Goal: Book appointment/travel/reservation: Book appointment/travel/reservation

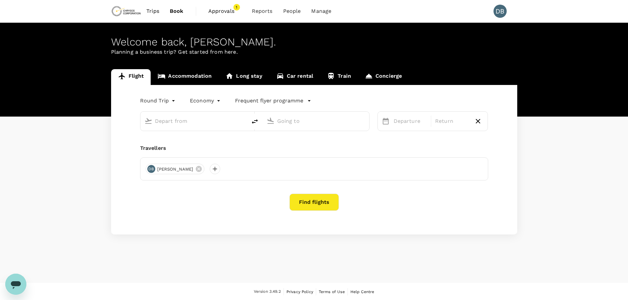
type input "Adelaide (ADL)"
type input "Vancouver Intl (YVR)"
type input "Adelaide (ADL)"
type input "Vancouver Intl (YVR)"
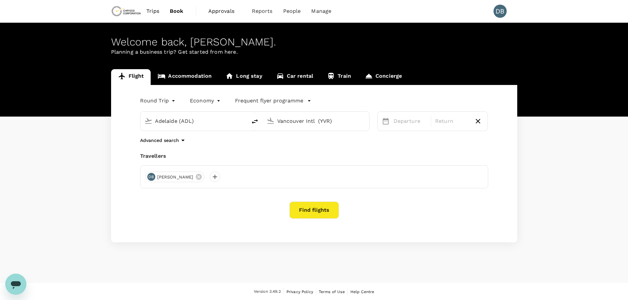
click at [285, 120] on input "Vancouver Intl (YVR)" at bounding box center [316, 121] width 78 height 10
click at [253, 149] on div "Round Trip roundtrip Economy economy Frequent flyer programme [GEOGRAPHIC_DATA]…" at bounding box center [314, 164] width 406 height 158
click at [183, 140] on icon "button" at bounding box center [183, 141] width 8 height 8
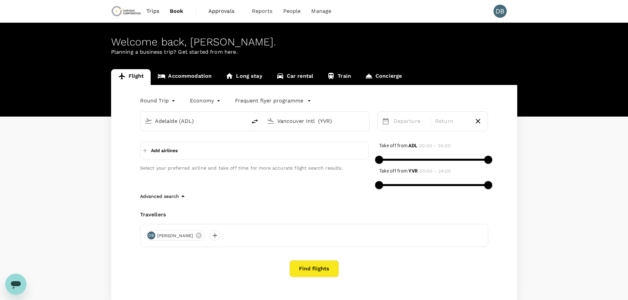
click at [239, 177] on div "Add airlines Select your preferred airline and take off time for more accurate …" at bounding box center [249, 161] width 239 height 61
click at [297, 125] on input "Vancouver Intl (YVR)" at bounding box center [316, 121] width 78 height 10
click at [354, 139] on div "Add airlines Select your preferred airline and take off time for more accurate …" at bounding box center [249, 161] width 239 height 61
click at [393, 121] on div "Departure" at bounding box center [410, 121] width 39 height 13
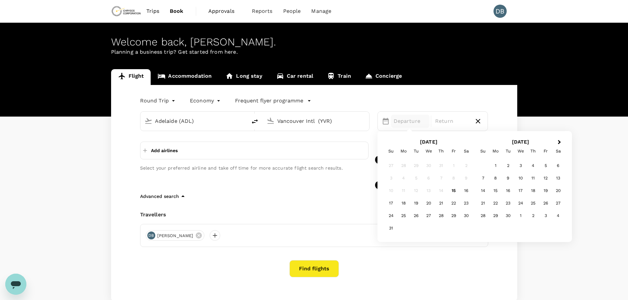
click at [355, 138] on div "Add airlines Select your preferred airline and take off time for more accurate …" at bounding box center [249, 161] width 239 height 61
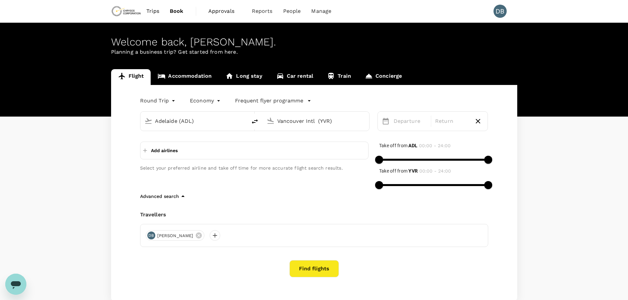
click at [173, 100] on body "Trips Book Approvals 1 Reports People Manage DB Welcome back , [PERSON_NAME] . …" at bounding box center [314, 171] width 628 height 343
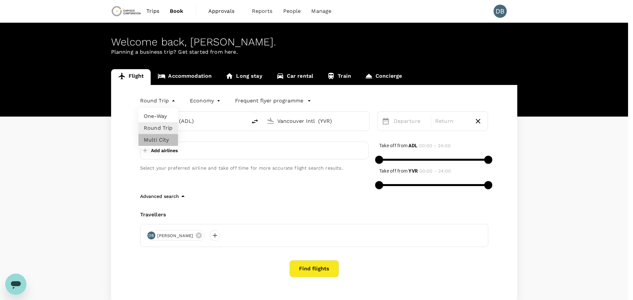
click at [157, 141] on li "Multi City" at bounding box center [159, 140] width 40 height 12
type input "multicity"
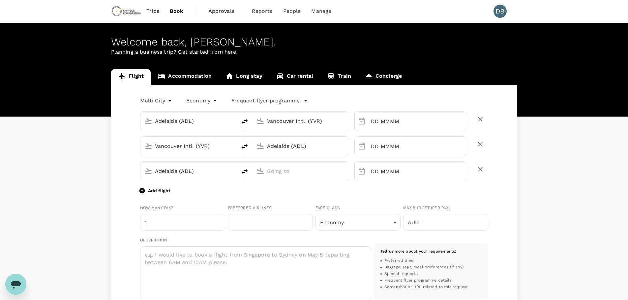
click at [289, 121] on input "Vancouver Intl (YVR)" at bounding box center [301, 121] width 68 height 10
type input "61"
type input "0488695573"
type input "[PERSON_NAME][EMAIL_ADDRESS][PERSON_NAME][DOMAIN_NAME]"
type input "d"
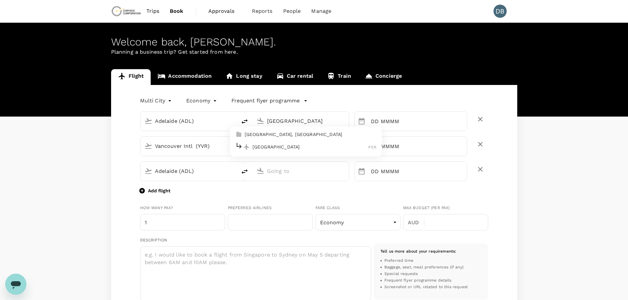
click at [291, 145] on p "[GEOGRAPHIC_DATA]" at bounding box center [311, 147] width 116 height 7
type input "[GEOGRAPHIC_DATA] ([GEOGRAPHIC_DATA])"
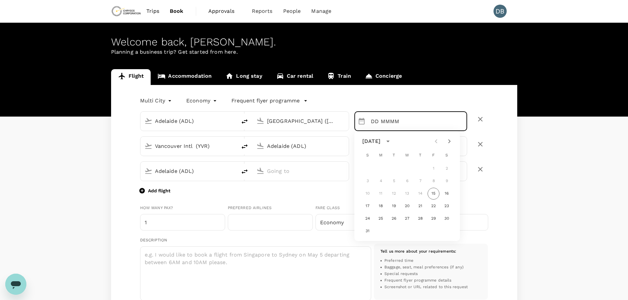
click at [190, 148] on input "Vancouver Intl (YVR)" at bounding box center [189, 146] width 68 height 10
click at [379, 126] on input "DD MMMM" at bounding box center [419, 121] width 96 height 20
click at [424, 119] on input "DD MMMM" at bounding box center [419, 121] width 96 height 20
click at [388, 120] on input "DD MMMM" at bounding box center [419, 121] width 96 height 20
click at [363, 122] on icon "Choose date" at bounding box center [362, 121] width 8 height 8
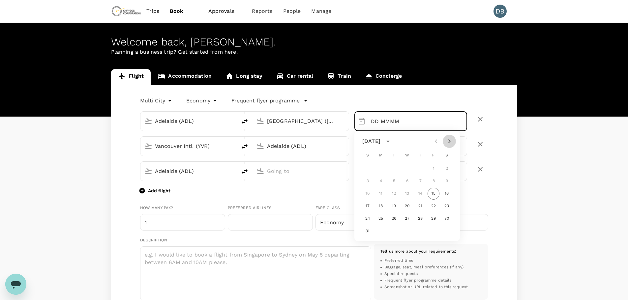
click at [451, 139] on icon "Next month" at bounding box center [450, 142] width 8 height 8
click at [383, 207] on button "22" at bounding box center [381, 206] width 12 height 12
type input "[DATE]"
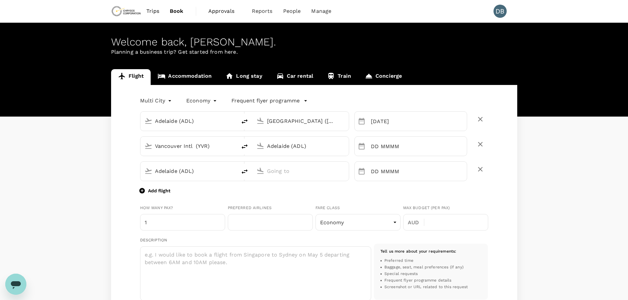
click at [197, 147] on input "Vancouver Intl (YVR)" at bounding box center [189, 146] width 68 height 10
click at [153, 170] on p "[GEOGRAPHIC_DATA]" at bounding box center [198, 172] width 116 height 7
type input "[GEOGRAPHIC_DATA] ([GEOGRAPHIC_DATA])"
drag, startPoint x: 314, startPoint y: 147, endPoint x: 257, endPoint y: 148, distance: 57.4
click at [257, 148] on div "Adelaide (ADL)" at bounding box center [299, 145] width 91 height 15
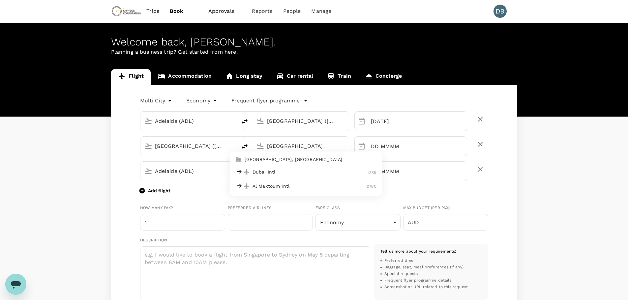
click at [276, 171] on p "Dubai Intl" at bounding box center [311, 172] width 116 height 7
type input "Dubai Intl (DXB)"
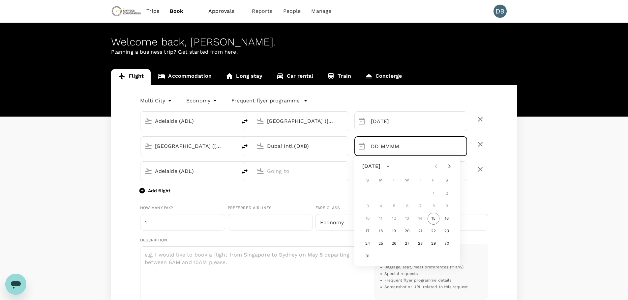
click at [451, 168] on icon "Next month" at bounding box center [450, 167] width 8 height 8
click at [406, 231] on button "24" at bounding box center [407, 232] width 12 height 12
type input "[DATE]"
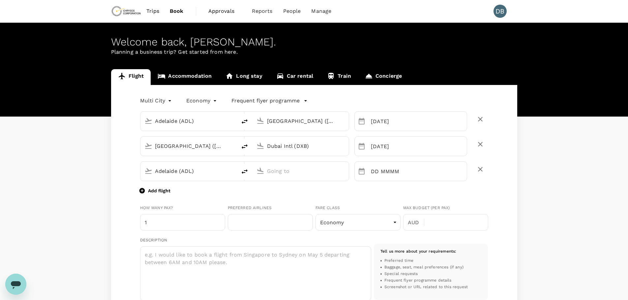
click at [198, 173] on input "Adelaide (ADL)" at bounding box center [189, 171] width 68 height 10
click at [163, 199] on p "Dubai Intl" at bounding box center [198, 197] width 116 height 7
type input "Dubai Intl (DXB)"
click at [284, 195] on p "[PERSON_NAME] Intl" at bounding box center [311, 197] width 116 height 7
type input "[PERSON_NAME] Intl (DAR)"
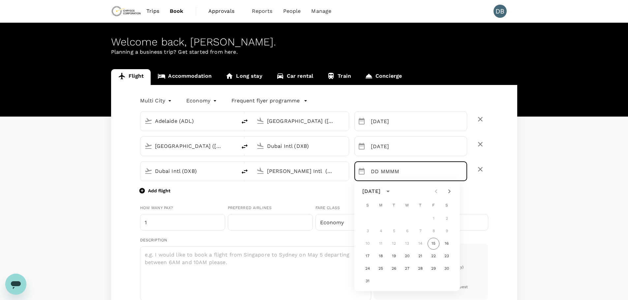
click at [449, 193] on icon "Next month" at bounding box center [450, 192] width 8 height 8
click at [433, 257] on button "26" at bounding box center [434, 257] width 12 height 12
type input "[DATE]"
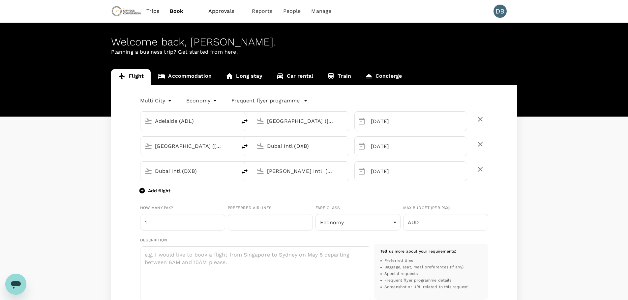
click at [380, 193] on div "Add flight" at bounding box center [314, 191] width 348 height 8
click at [166, 189] on p "Add flight" at bounding box center [159, 191] width 22 height 7
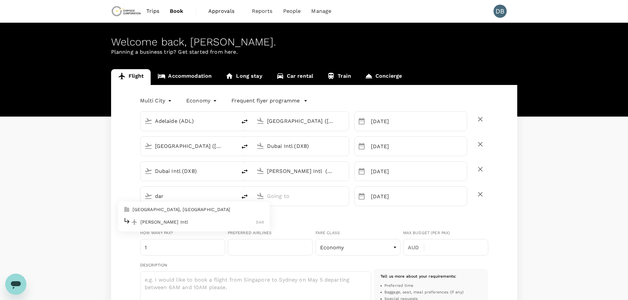
click at [177, 219] on p "[PERSON_NAME] Intl" at bounding box center [198, 222] width 116 height 7
type input "dar"
type input "[PERSON_NAME] Intl (DAR)"
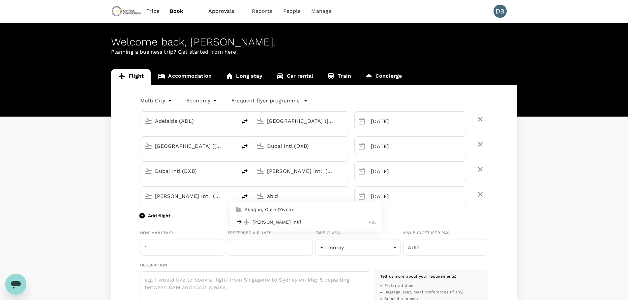
click at [288, 221] on p "[PERSON_NAME] Int'l" at bounding box center [311, 222] width 116 height 7
type input "[PERSON_NAME] Int'l (ABJ)"
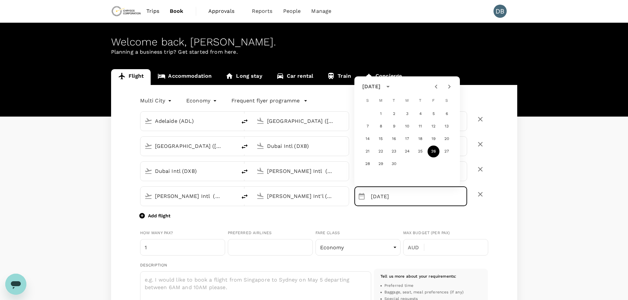
click at [388, 216] on div "Add flight" at bounding box center [314, 216] width 348 height 8
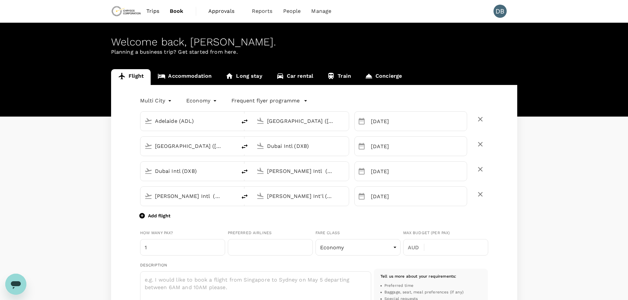
scroll to position [0, 24]
click at [391, 197] on input "[DATE]" at bounding box center [419, 197] width 96 height 20
click at [395, 198] on input "[DATE]" at bounding box center [419, 197] width 96 height 20
click at [363, 197] on icon "Choose date, selected date is Sep 26, 2025" at bounding box center [362, 196] width 6 height 7
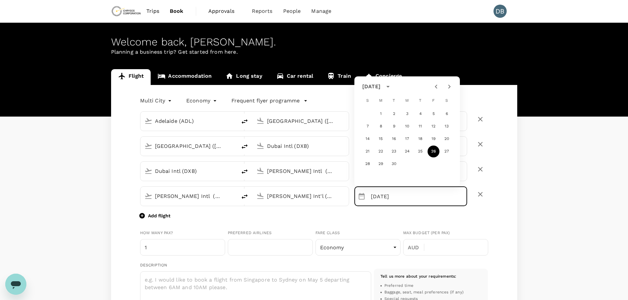
click at [447, 87] on icon "Next month" at bounding box center [450, 87] width 8 height 8
click at [407, 116] on button "1" at bounding box center [407, 114] width 12 height 12
type input "[DATE]"
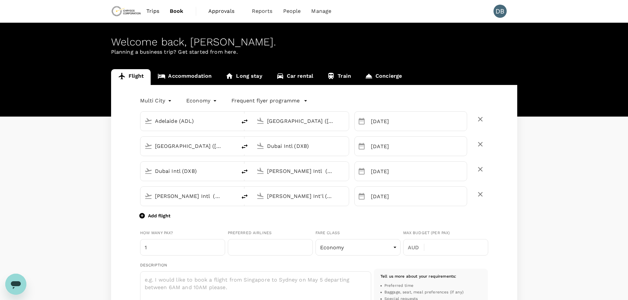
click at [151, 215] on p "Add flight" at bounding box center [159, 216] width 22 height 7
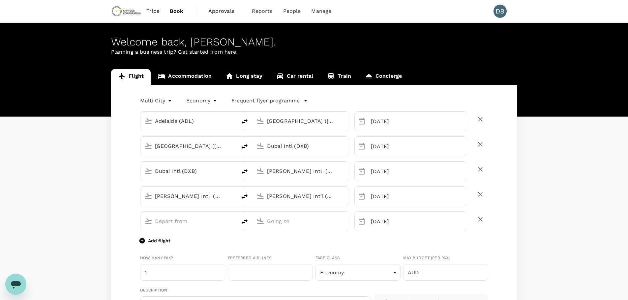
click at [168, 219] on input "text" at bounding box center [189, 221] width 68 height 10
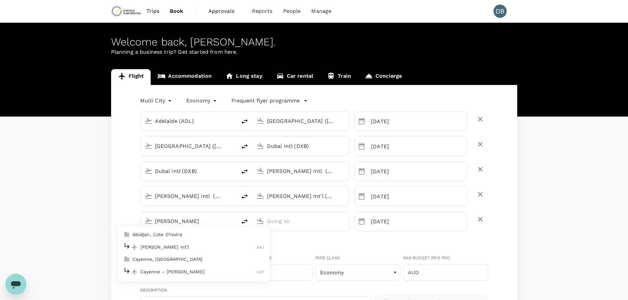
click at [164, 247] on p "[PERSON_NAME] Int'l" at bounding box center [198, 247] width 116 height 7
type input "[PERSON_NAME]"
type input "[PERSON_NAME] Int'l (ABJ)"
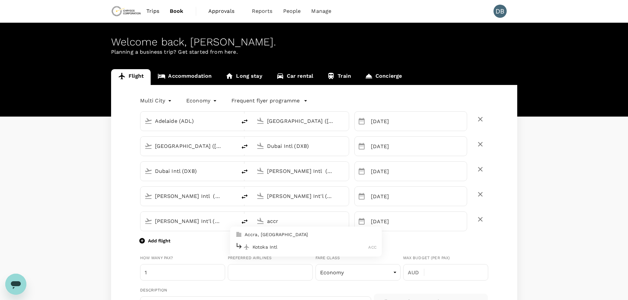
click at [279, 244] on p "Kotoka Intl" at bounding box center [311, 247] width 116 height 7
type input "Kotoka Intl (ACC)"
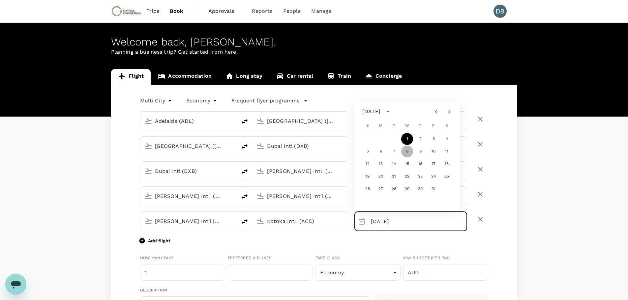
click at [407, 153] on button "8" at bounding box center [407, 152] width 12 height 12
type input "[DATE]"
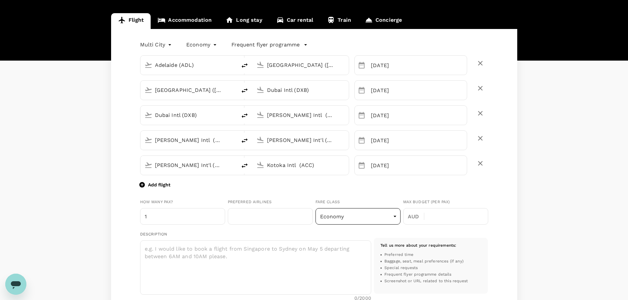
scroll to position [66, 0]
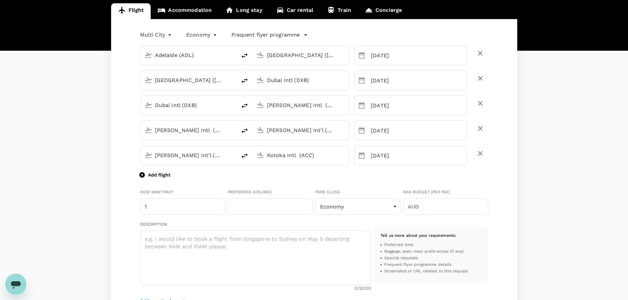
click at [155, 173] on p "Add flight" at bounding box center [159, 175] width 22 height 7
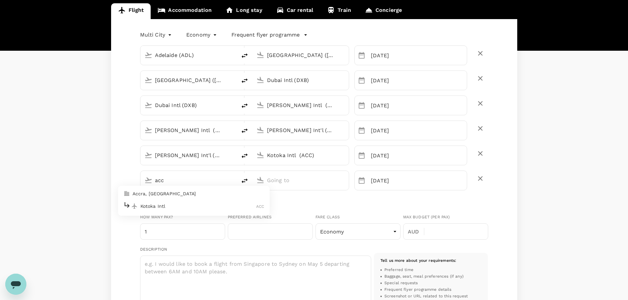
click at [170, 206] on p "Kotoka Intl" at bounding box center [198, 206] width 116 height 7
type input "acc"
type input "Kotoka Intl (ACC)"
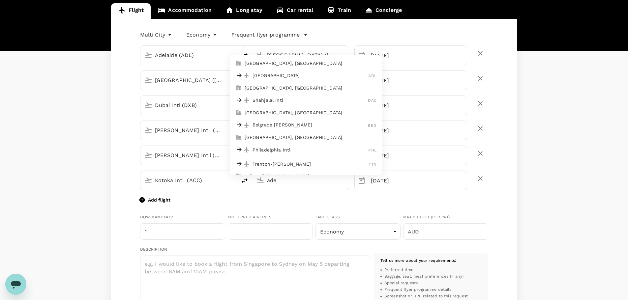
click at [271, 73] on p "[GEOGRAPHIC_DATA]" at bounding box center [311, 75] width 116 height 7
type input "Adelaide (ADL)"
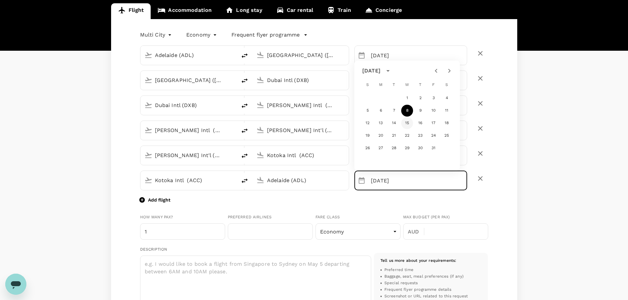
click at [409, 123] on button "15" at bounding box center [407, 123] width 12 height 12
type input "[DATE]"
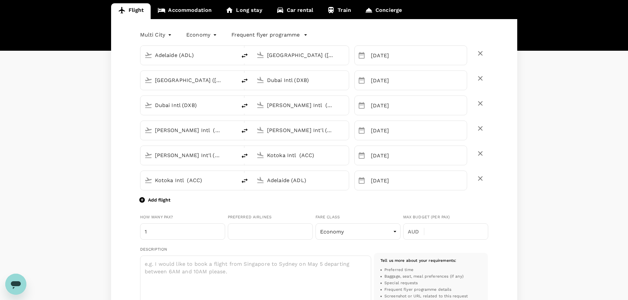
click at [388, 200] on div "Add flight" at bounding box center [314, 200] width 348 height 8
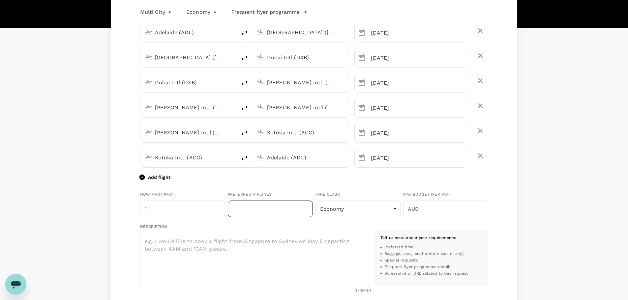
scroll to position [99, 0]
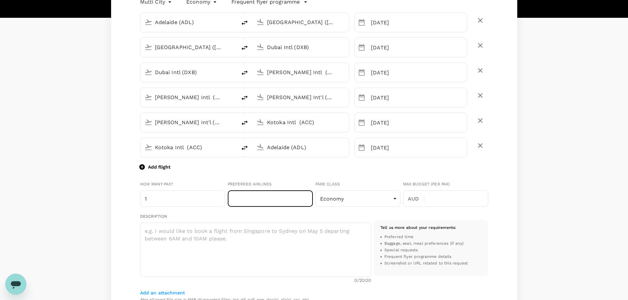
click at [284, 199] on input "text" at bounding box center [270, 199] width 85 height 16
type input "[GEOGRAPHIC_DATA]"
click at [320, 173] on div "[GEOGRAPHIC_DATA] (ADL) [GEOGRAPHIC_DATA] ([GEOGRAPHIC_DATA]) ​ [DATE] ​ [GEOGR…" at bounding box center [314, 226] width 348 height 438
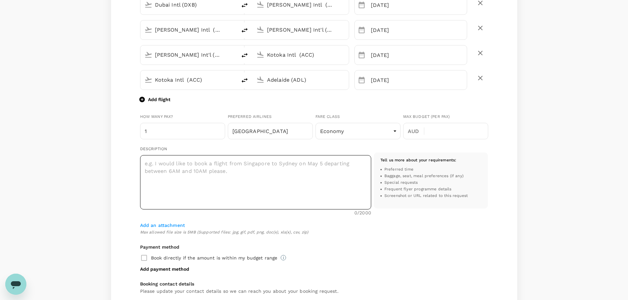
scroll to position [165, 0]
click at [195, 170] on textarea at bounding box center [255, 184] width 231 height 54
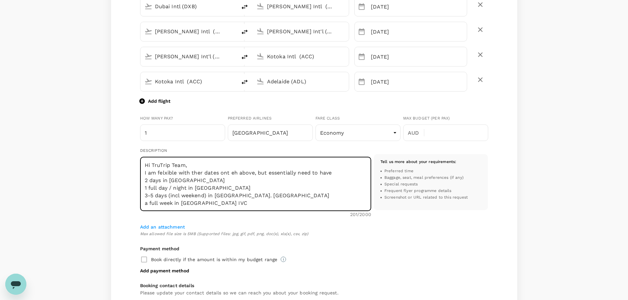
drag, startPoint x: 159, startPoint y: 203, endPoint x: 145, endPoint y: 203, distance: 13.5
click at [145, 203] on textarea "Hi TruTrip Team, I am felxible with ther dates ont eh above, but essentially ne…" at bounding box center [255, 184] width 231 height 54
click at [149, 204] on textarea "Hi TruTrip Team, I am felxible with ther dates ont eh above, but essentially ne…" at bounding box center [255, 184] width 231 height 54
drag, startPoint x: 158, startPoint y: 203, endPoint x: 143, endPoint y: 203, distance: 14.8
click at [143, 203] on textarea "Hi TruTrip Team, I am felxible with ther dates ont eh above, but essentially ne…" at bounding box center [255, 184] width 231 height 54
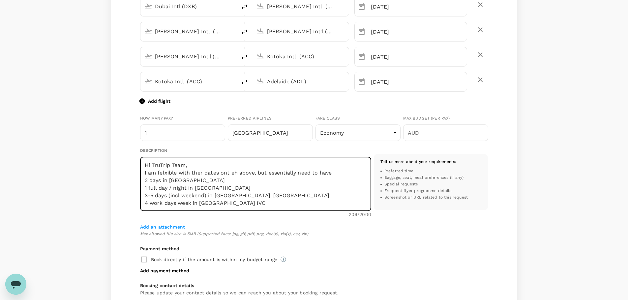
drag, startPoint x: 193, startPoint y: 203, endPoint x: 179, endPoint y: 203, distance: 13.9
click at [179, 203] on textarea "Hi TruTrip Team, I am felxible with ther dates ont eh above, but essentially ne…" at bounding box center [255, 184] width 231 height 54
click at [219, 203] on textarea "Hi TruTrip Team, I am felxible with ther dates ont eh above, but essentially ne…" at bounding box center [255, 184] width 231 height 54
click at [176, 203] on textarea "Hi TruTrip Team, I am felxible with ther dates ont eh above, but essentially ne…" at bounding box center [255, 184] width 231 height 54
click at [295, 203] on textarea "Hi TruTrip Team, I am felxible with ther dates ont eh above, but essentially ne…" at bounding box center [255, 184] width 231 height 54
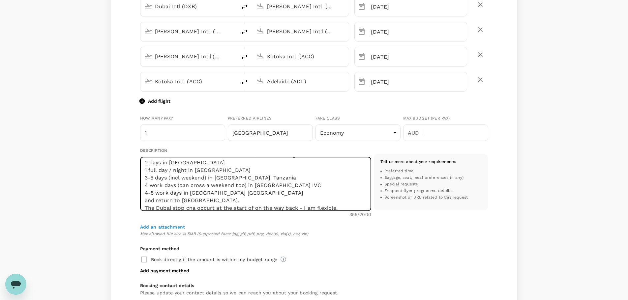
scroll to position [25, 0]
click at [215, 200] on textarea "Hi TruTrip Team, I am felxible with ther dates ont eh above, but essentially ne…" at bounding box center [255, 184] width 231 height 54
click at [194, 201] on textarea "Hi TruTrip Team, I am felxible with ther dates ont eh above, but essentially ne…" at bounding box center [255, 184] width 231 height 54
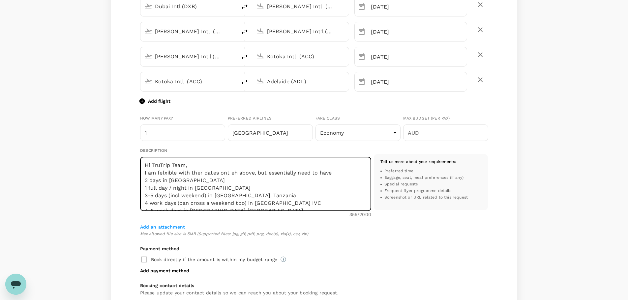
drag, startPoint x: 236, startPoint y: 173, endPoint x: 247, endPoint y: 179, distance: 12.5
click at [236, 173] on textarea "Hi TruTrip Team, I am felxible with ther dates ont eh above, but essentially ne…" at bounding box center [255, 184] width 231 height 54
click at [255, 171] on textarea "Hi TruTrip Team, I am felxible with ther dates on the above, but essentially ne…" at bounding box center [255, 184] width 231 height 54
click at [356, 173] on textarea "Hi TruTrip Team, I am felxible with ther dates on the above request, but essent…" at bounding box center [255, 184] width 231 height 54
click at [321, 173] on textarea "Hi TruTrip Team, I am felxible with ther dates on the above request, but essent…" at bounding box center [255, 184] width 231 height 54
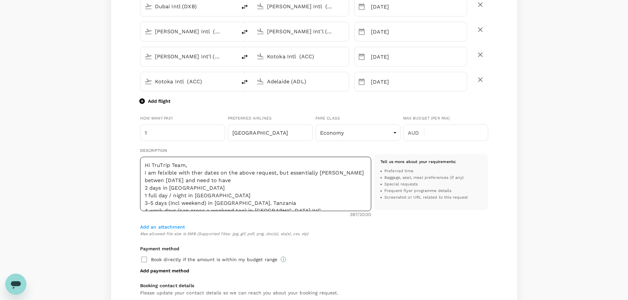
click at [202, 188] on textarea "Hi TruTrip Team, I am felxible with ther dates on the above request, but essent…" at bounding box center [255, 184] width 231 height 54
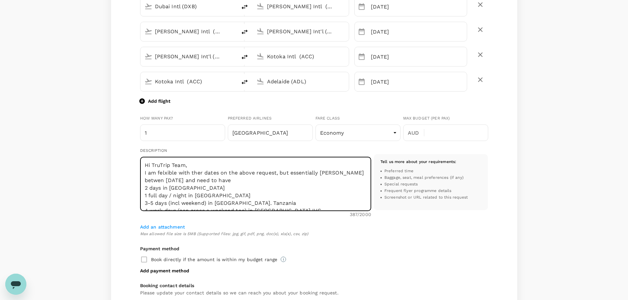
click at [324, 173] on textarea "Hi TruTrip Team, I am felxible with ther dates on the above request, but essent…" at bounding box center [255, 184] width 231 height 54
click at [175, 179] on textarea "Hi TruTrip Team, I am felxible with ther dates on the above request, but essent…" at bounding box center [255, 184] width 231 height 54
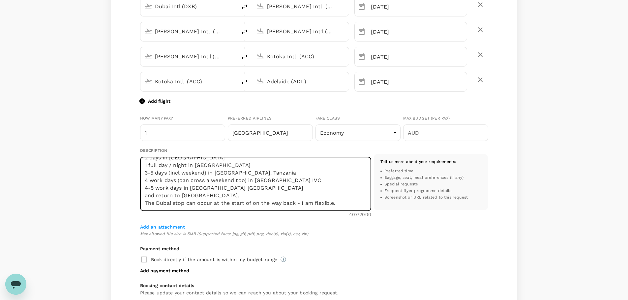
scroll to position [38, 0]
click at [346, 197] on textarea "Hi TruTrip Team, I am felxible with ther dates on the above request, but essent…" at bounding box center [255, 184] width 231 height 54
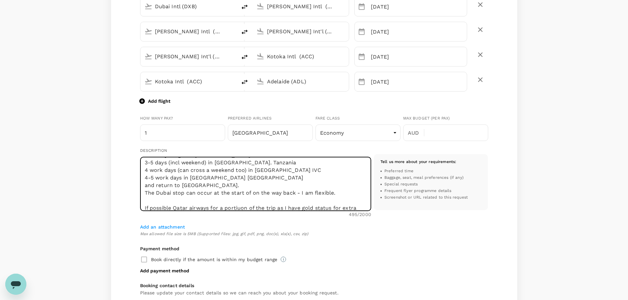
scroll to position [48, 0]
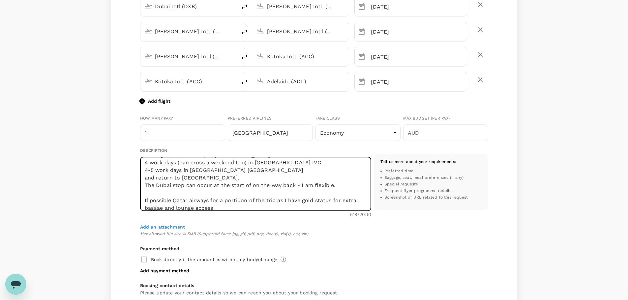
click at [240, 200] on textarea "Hi TruTrip Team, I am felxible with ther dates on the above request, but essent…" at bounding box center [255, 184] width 231 height 54
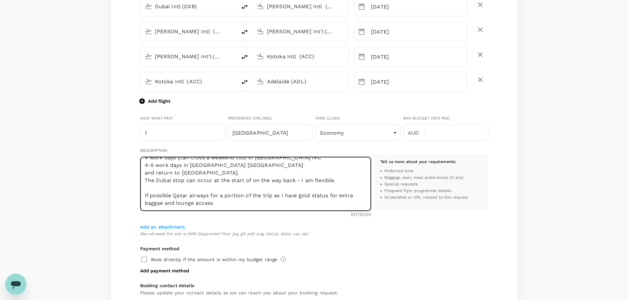
scroll to position [61, 0]
click at [302, 188] on textarea "Hi TruTrip Team, I am felxible with ther dates on the above request, but essent…" at bounding box center [255, 184] width 231 height 54
click at [221, 189] on textarea "Hi TruTrip Team, I am felxible with ther dates on the above request, but essent…" at bounding box center [255, 184] width 231 height 54
click at [219, 186] on textarea "Hi TruTrip Team, I am felxible with ther dates on the above request, but essent…" at bounding box center [255, 184] width 231 height 54
click at [234, 189] on textarea "Hi TruTrip Team, I am felxible with ther dates on the above request, but essent…" at bounding box center [255, 184] width 231 height 54
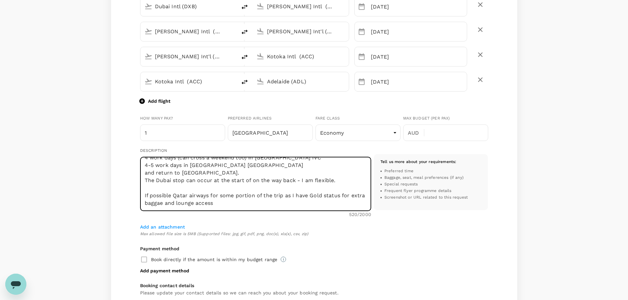
click at [237, 196] on textarea "Hi TruTrip Team, I am felxible with ther dates on the above request, but essent…" at bounding box center [255, 184] width 231 height 54
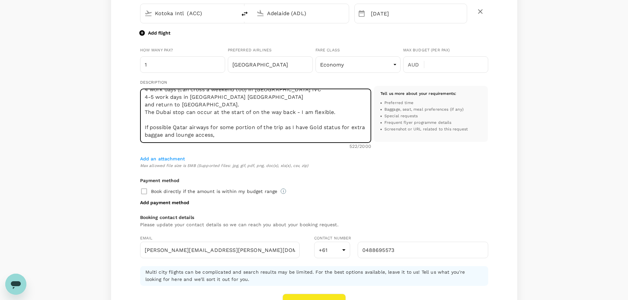
scroll to position [297, 0]
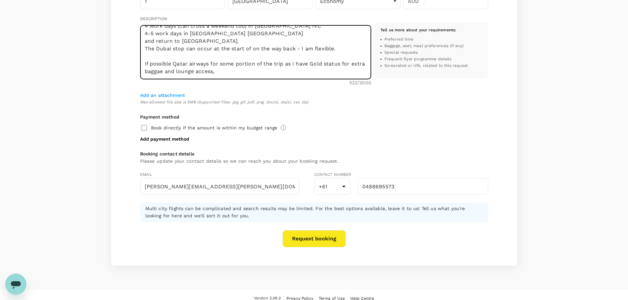
type textarea "Hi TruTrip Team, I am felxible with ther dates on the above request, but essent…"
click at [323, 243] on button "Request booking" at bounding box center [314, 239] width 63 height 17
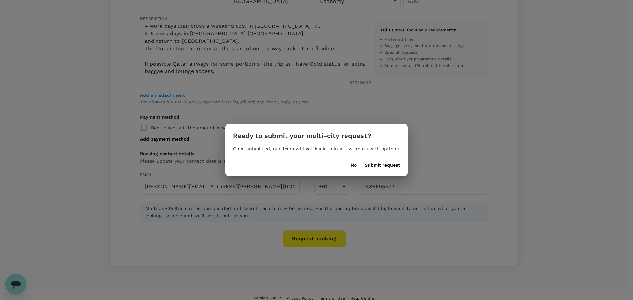
click at [377, 165] on button "Submit request" at bounding box center [382, 165] width 35 height 5
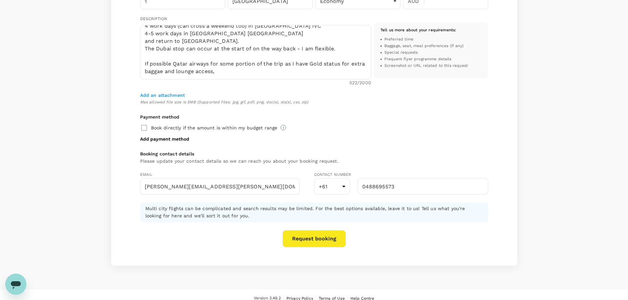
scroll to position [1, 0]
